Goal: Information Seeking & Learning: Learn about a topic

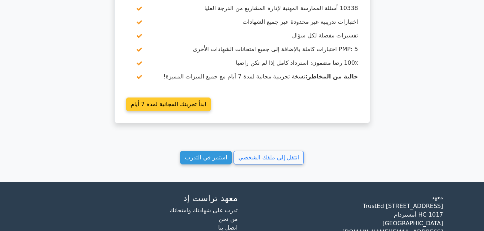
scroll to position [709, 0]
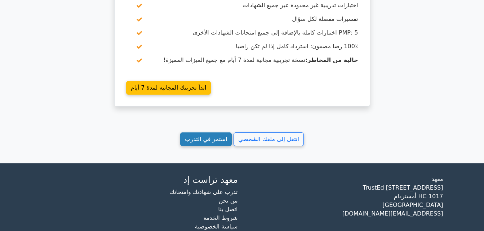
click at [209, 133] on link "استمر في التدرب" at bounding box center [206, 140] width 52 height 14
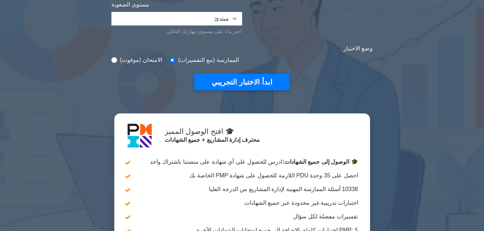
scroll to position [108, 0]
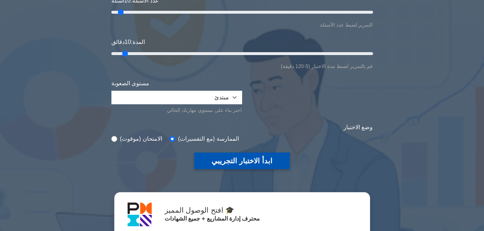
click at [249, 156] on button "ابدأ الاختبار التجريبي" at bounding box center [241, 161] width 95 height 17
